Goal: Use online tool/utility: Utilize a website feature to perform a specific function

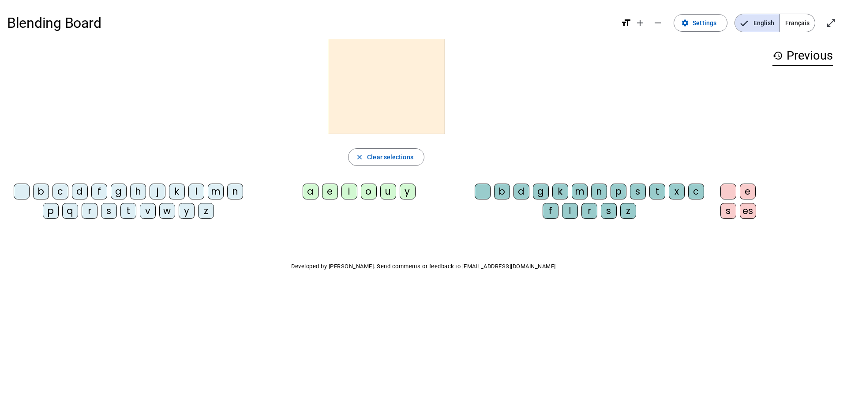
click at [78, 191] on div "d" at bounding box center [80, 192] width 16 height 16
click at [307, 191] on div "a" at bounding box center [311, 192] width 16 height 16
click at [331, 187] on div "e" at bounding box center [330, 192] width 16 height 16
click at [389, 187] on div "u" at bounding box center [388, 192] width 16 height 16
click at [378, 154] on span "Clear selections" at bounding box center [390, 157] width 46 height 11
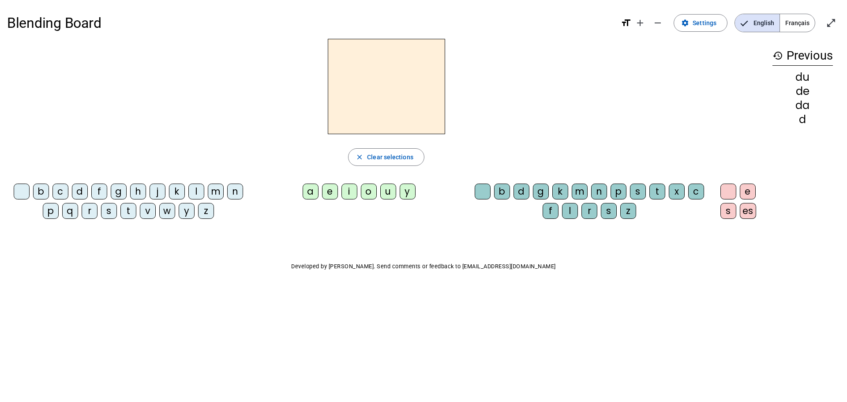
click at [196, 191] on div "l" at bounding box center [196, 192] width 16 height 16
click at [311, 190] on div "a" at bounding box center [311, 192] width 16 height 16
click at [332, 189] on div "e" at bounding box center [330, 192] width 16 height 16
click at [389, 192] on div "u" at bounding box center [388, 192] width 16 height 16
click at [373, 156] on span "Clear selections" at bounding box center [390, 157] width 46 height 11
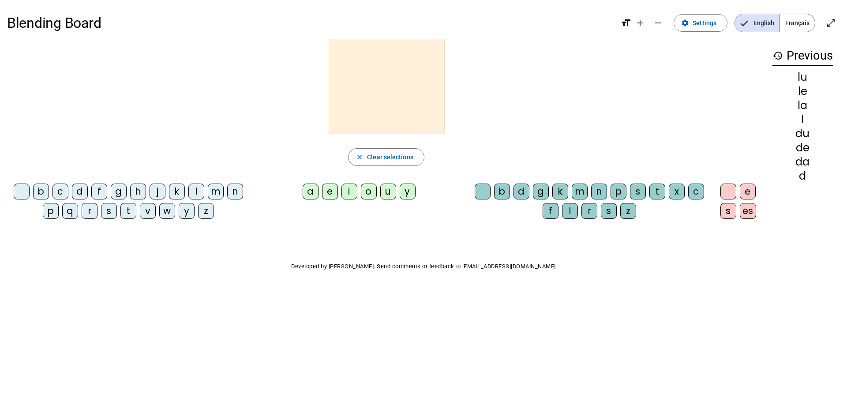
click at [218, 188] on div "m" at bounding box center [216, 192] width 16 height 16
click at [310, 191] on div "a" at bounding box center [311, 192] width 16 height 16
click at [331, 191] on div "e" at bounding box center [330, 192] width 16 height 16
click at [390, 188] on div "u" at bounding box center [388, 192] width 16 height 16
click at [377, 155] on span "Clear selections" at bounding box center [390, 157] width 46 height 11
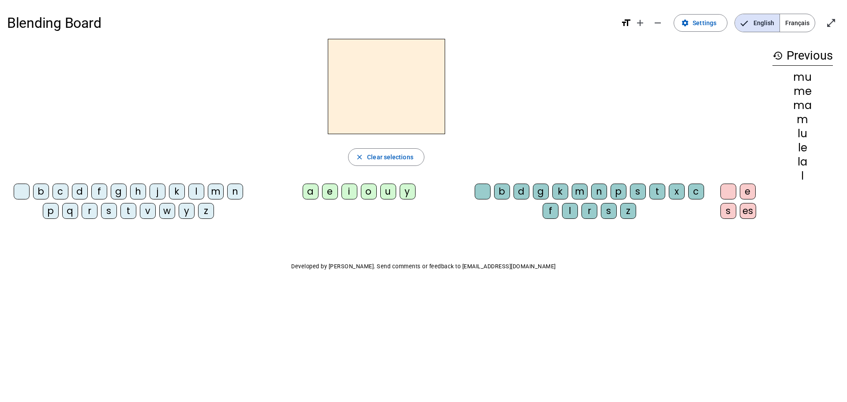
click at [128, 211] on div "t" at bounding box center [128, 211] width 16 height 16
click at [310, 191] on div "a" at bounding box center [311, 192] width 16 height 16
click at [330, 191] on div "e" at bounding box center [330, 192] width 16 height 16
click at [386, 188] on div "u" at bounding box center [388, 192] width 16 height 16
